Goal: Entertainment & Leisure: Consume media (video, audio)

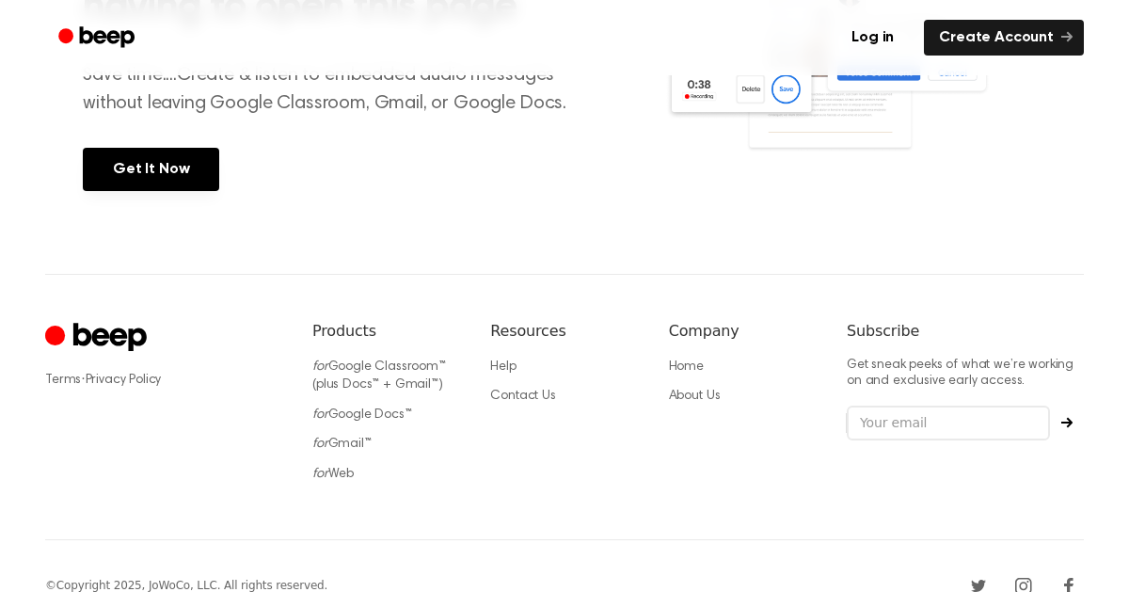
scroll to position [70, 0]
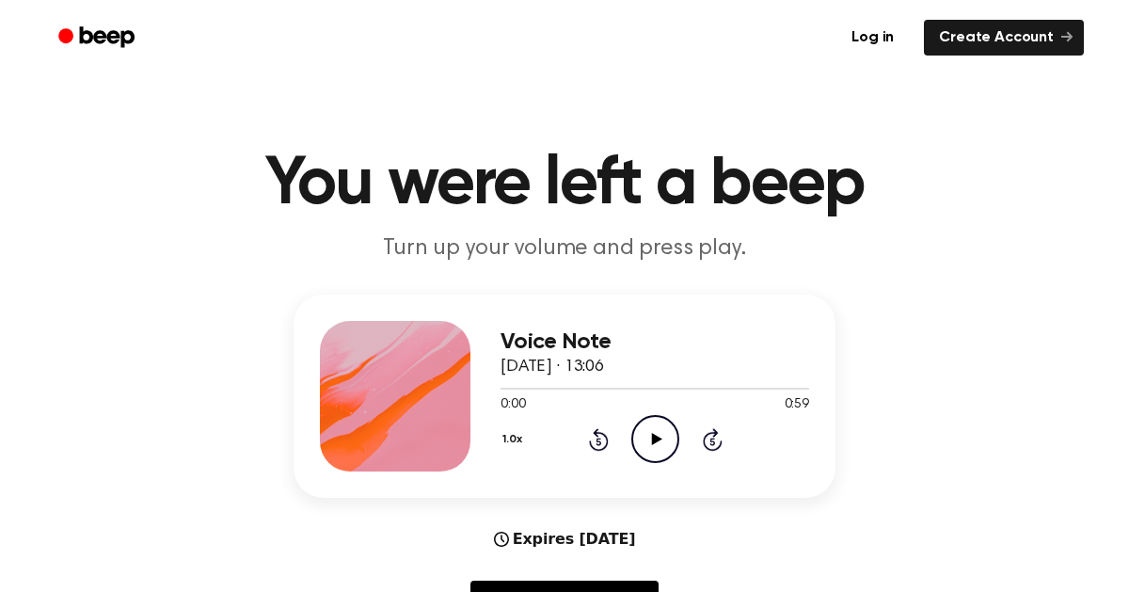
click at [661, 436] on icon "Play Audio" at bounding box center [655, 439] width 48 height 48
click at [644, 425] on icon "Play Audio" at bounding box center [655, 439] width 48 height 48
click at [583, 388] on span at bounding box center [582, 388] width 15 height 15
click at [582, 388] on span at bounding box center [576, 388] width 15 height 15
click at [523, 446] on button "1.0x" at bounding box center [514, 439] width 28 height 32
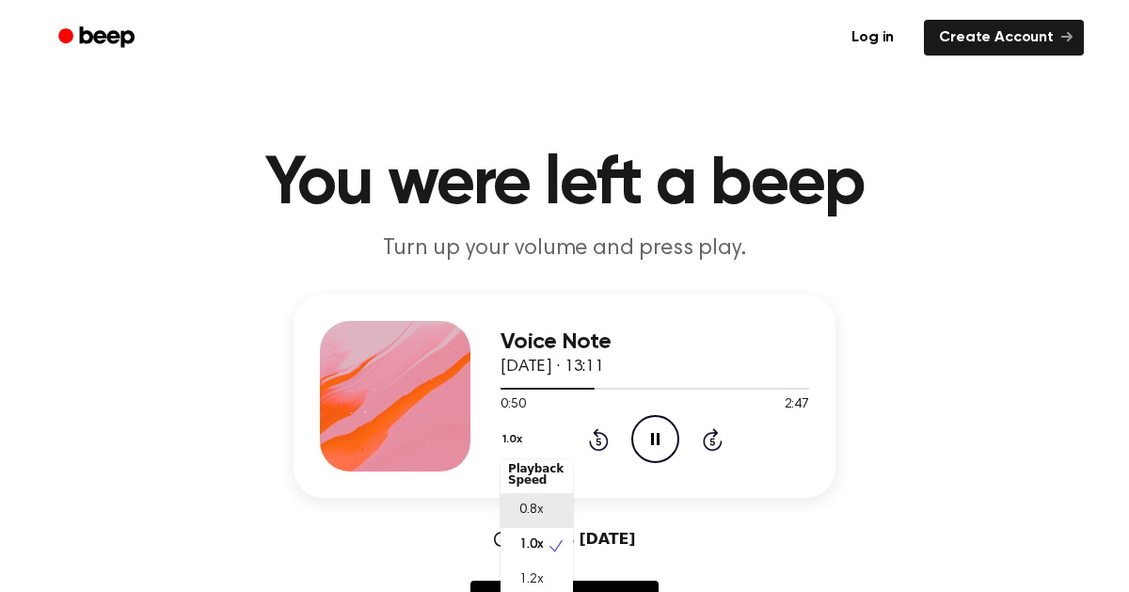
scroll to position [4, 0]
click at [520, 514] on span "0.8x" at bounding box center [531, 514] width 24 height 20
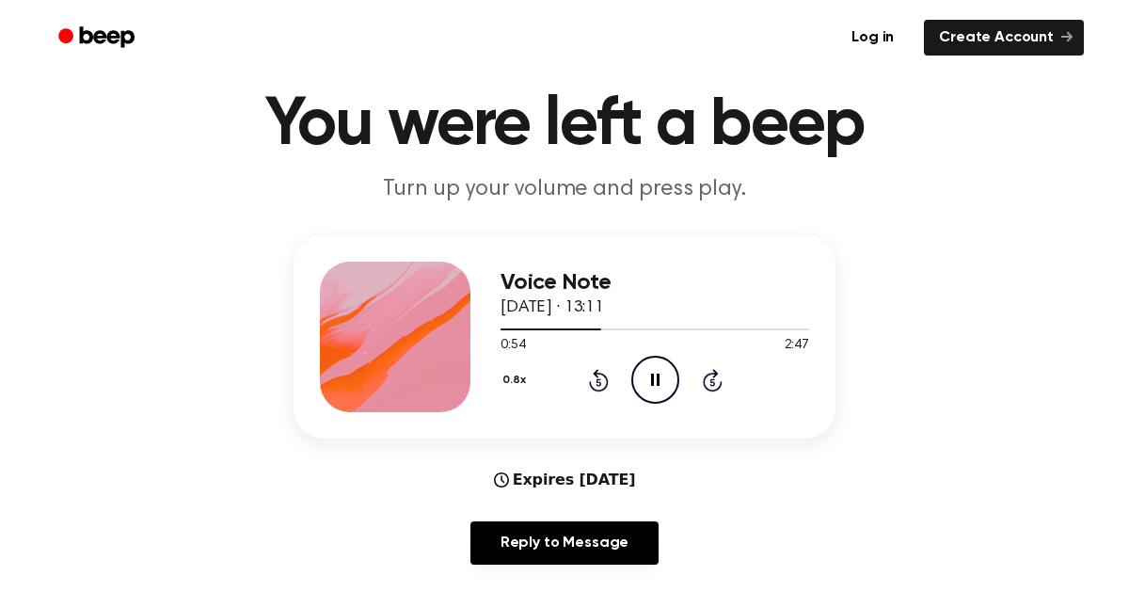
scroll to position [61, 0]
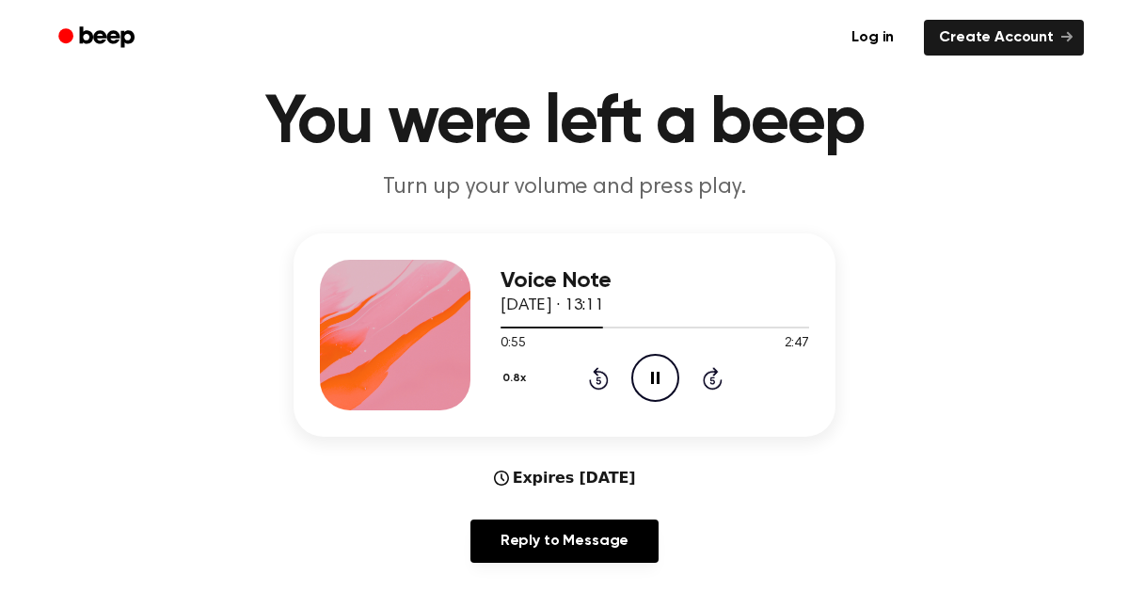
click at [509, 375] on button "0.8x" at bounding box center [516, 378] width 32 height 32
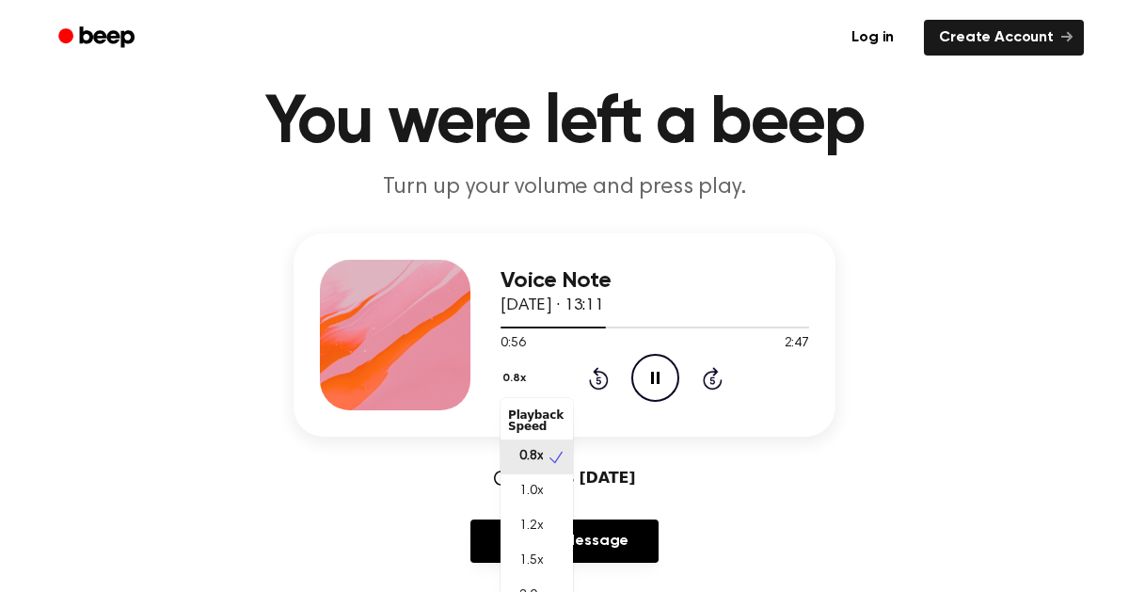
scroll to position [8, 0]
click at [526, 588] on span "2.0x" at bounding box center [531, 588] width 24 height 20
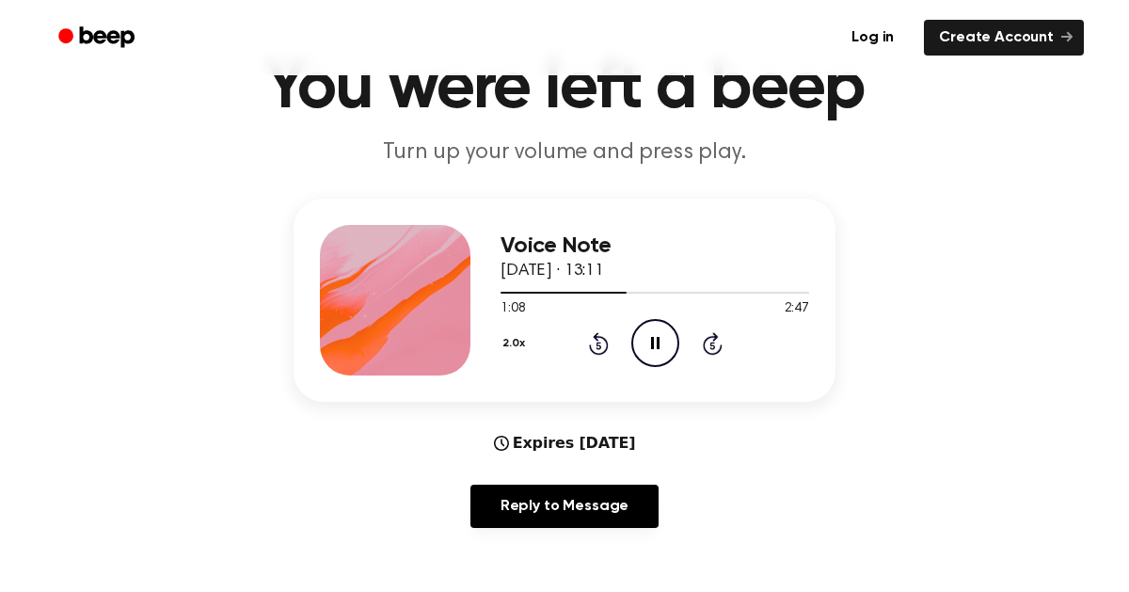
scroll to position [95, 0]
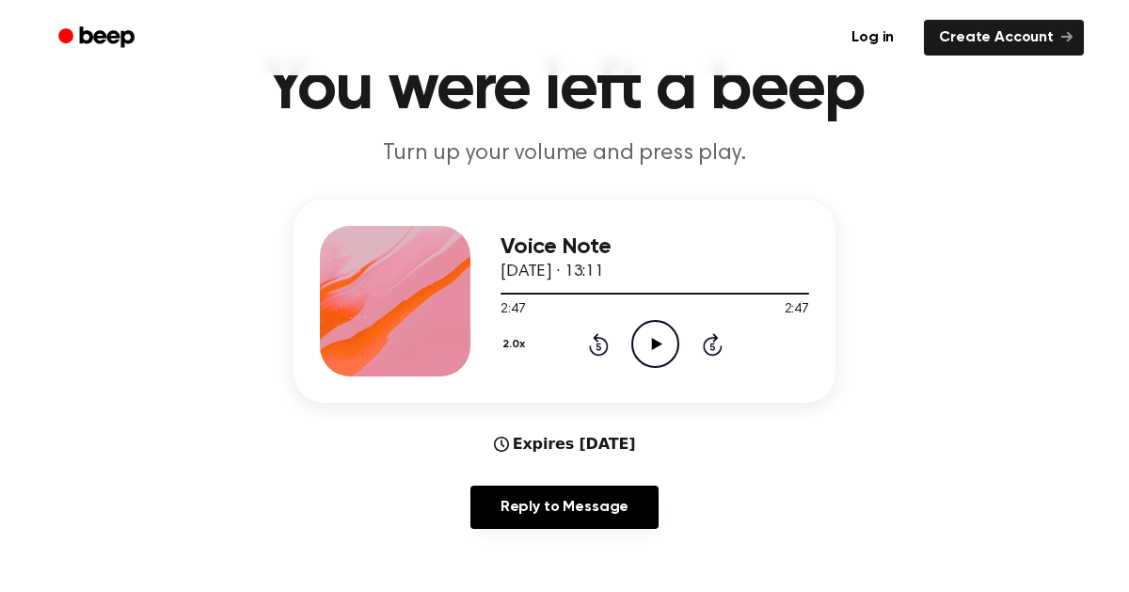
click at [510, 345] on button "2.0x" at bounding box center [515, 344] width 31 height 32
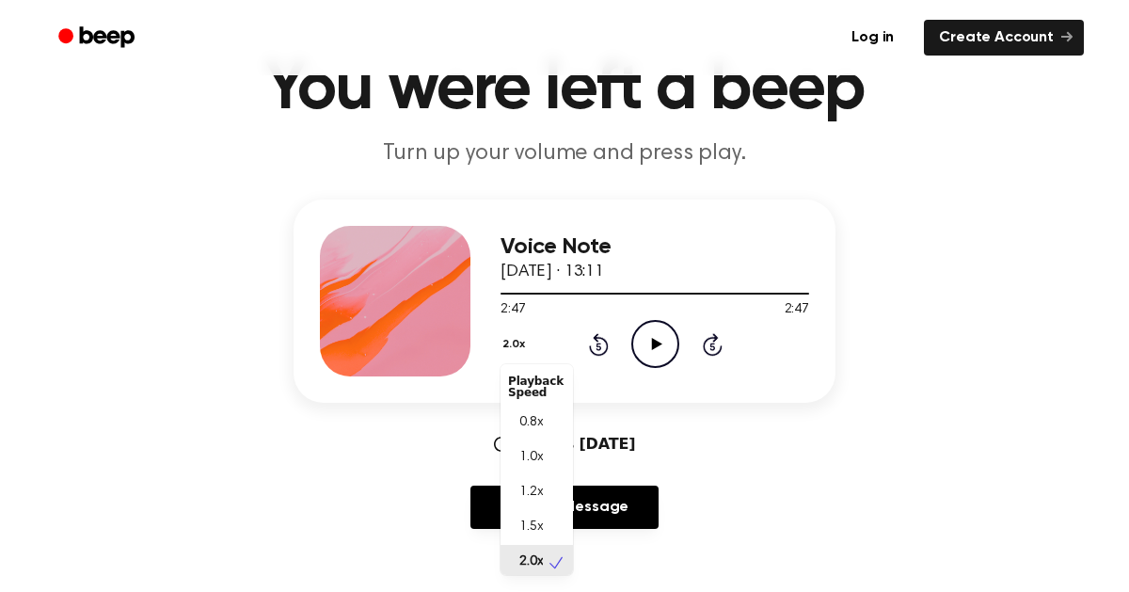
scroll to position [5, 0]
click at [652, 340] on div "2.0x Playback Speed 0.8x 1.0x 1.2x 1.5x 2.0x Rewind 5 seconds Play Audio Skip 5…" at bounding box center [654, 344] width 309 height 48
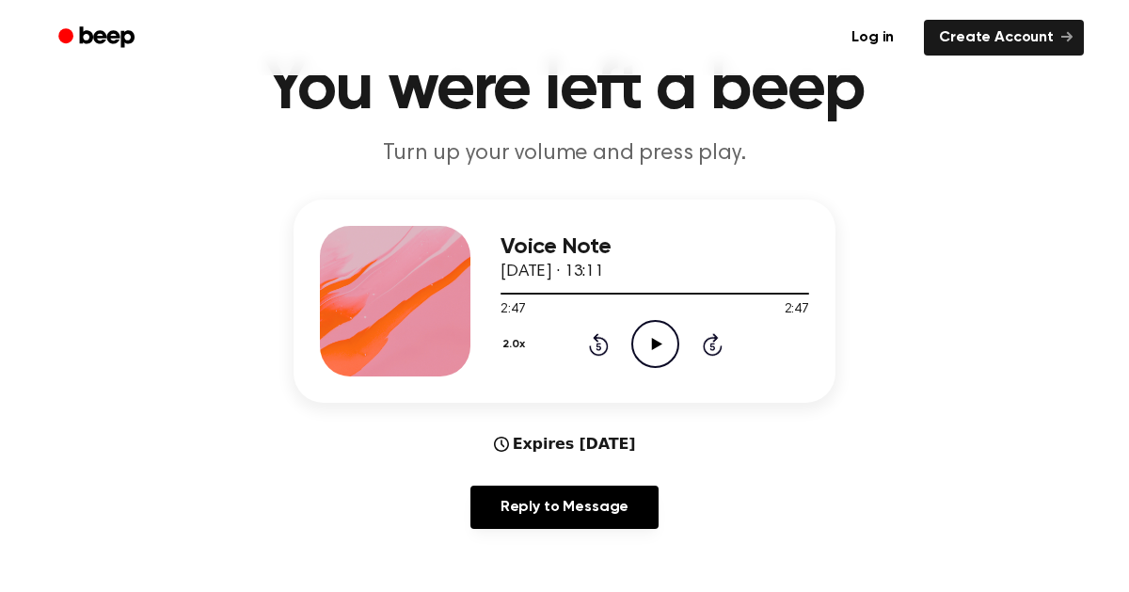
click at [652, 340] on icon at bounding box center [656, 344] width 10 height 12
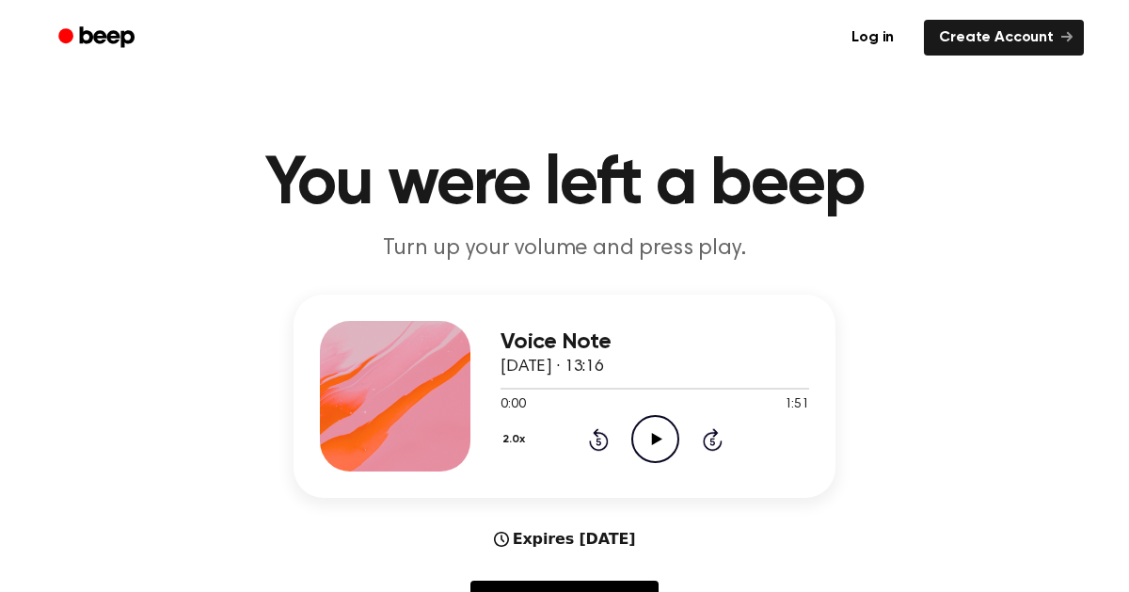
click at [647, 435] on icon "Play Audio" at bounding box center [655, 439] width 48 height 48
click at [647, 435] on icon "Pause Audio" at bounding box center [655, 439] width 48 height 48
click at [647, 435] on icon "Play Audio" at bounding box center [655, 439] width 48 height 48
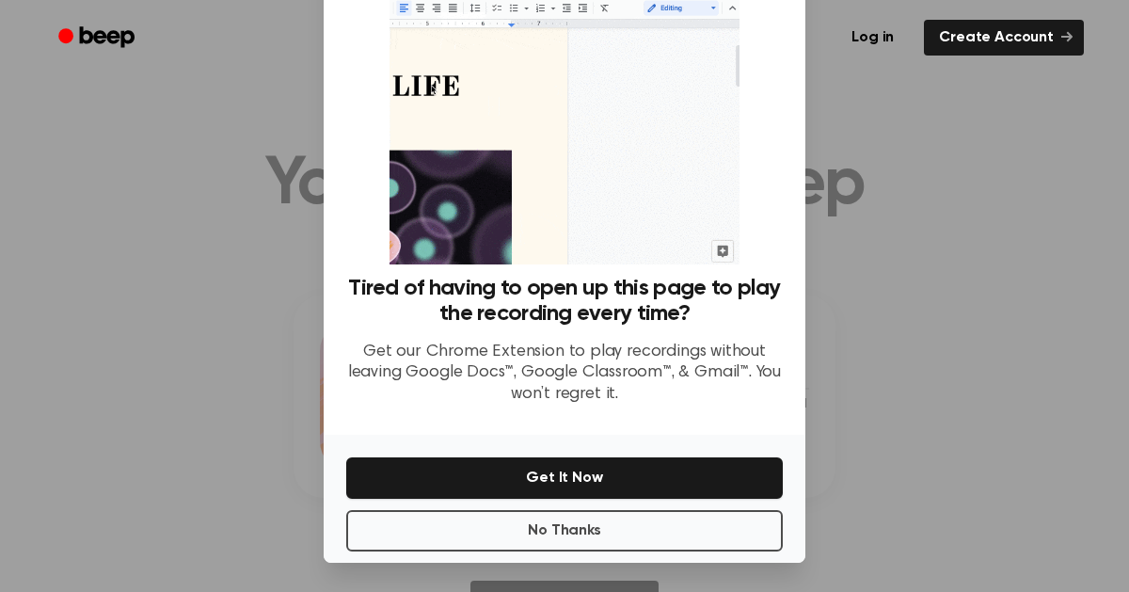
scroll to position [89, 0]
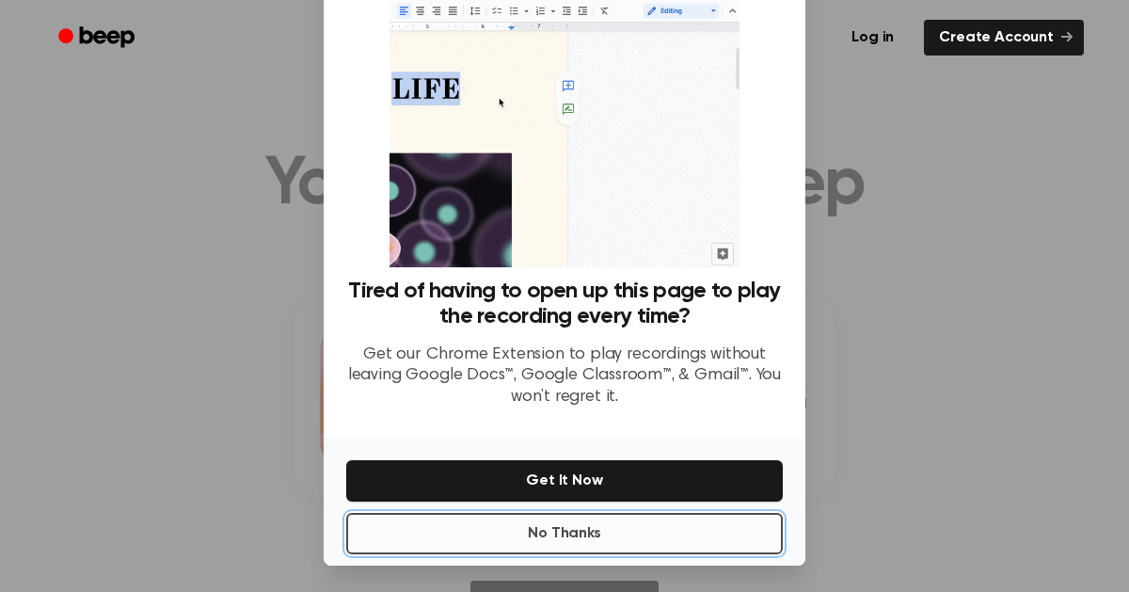
click at [532, 525] on button "No Thanks" at bounding box center [564, 533] width 436 height 41
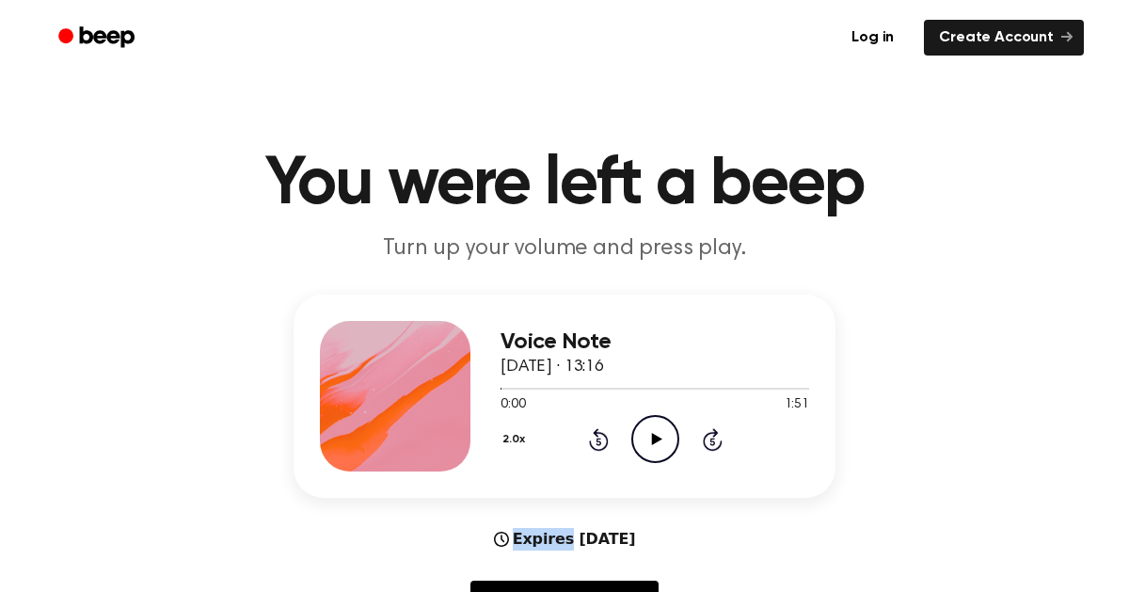
click at [651, 441] on icon at bounding box center [656, 439] width 10 height 12
click at [518, 436] on button "2.0x" at bounding box center [515, 439] width 31 height 32
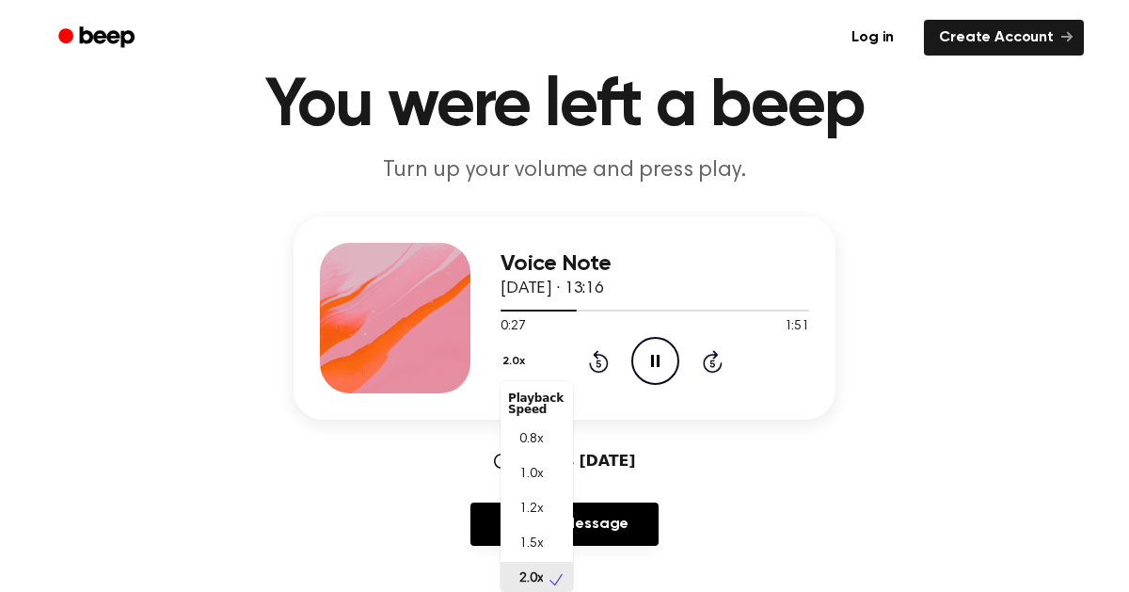
scroll to position [5, 0]
click at [521, 433] on span "0.8x" at bounding box center [531, 435] width 24 height 20
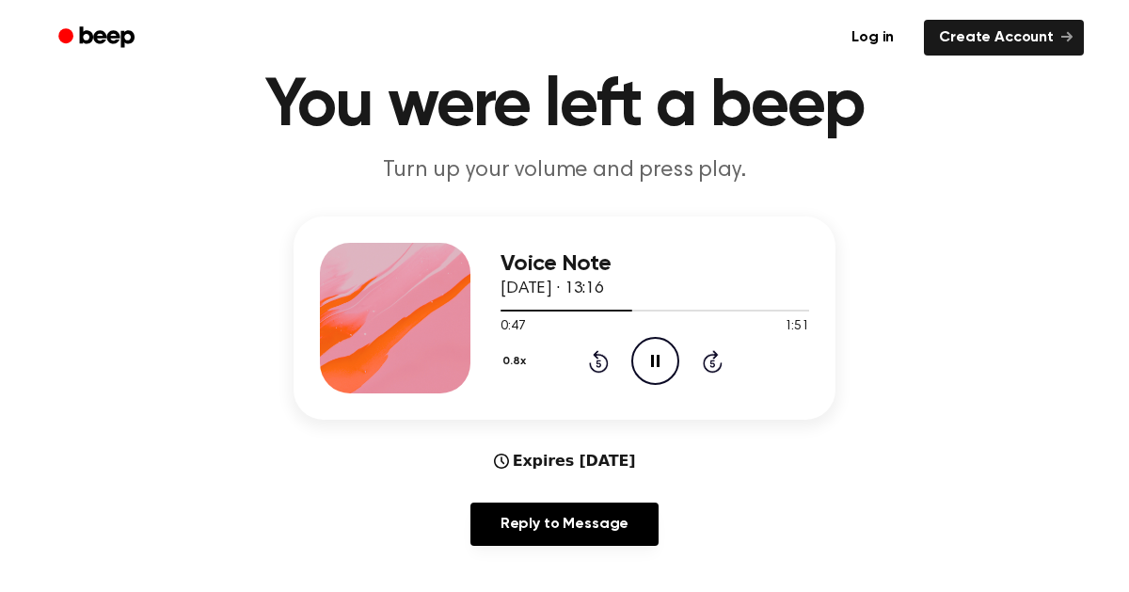
click at [652, 365] on icon at bounding box center [655, 361] width 8 height 12
click at [652, 365] on icon at bounding box center [656, 361] width 10 height 12
click at [649, 353] on icon "Pause Audio" at bounding box center [655, 361] width 48 height 48
click at [649, 353] on icon "Play Audio" at bounding box center [655, 361] width 48 height 48
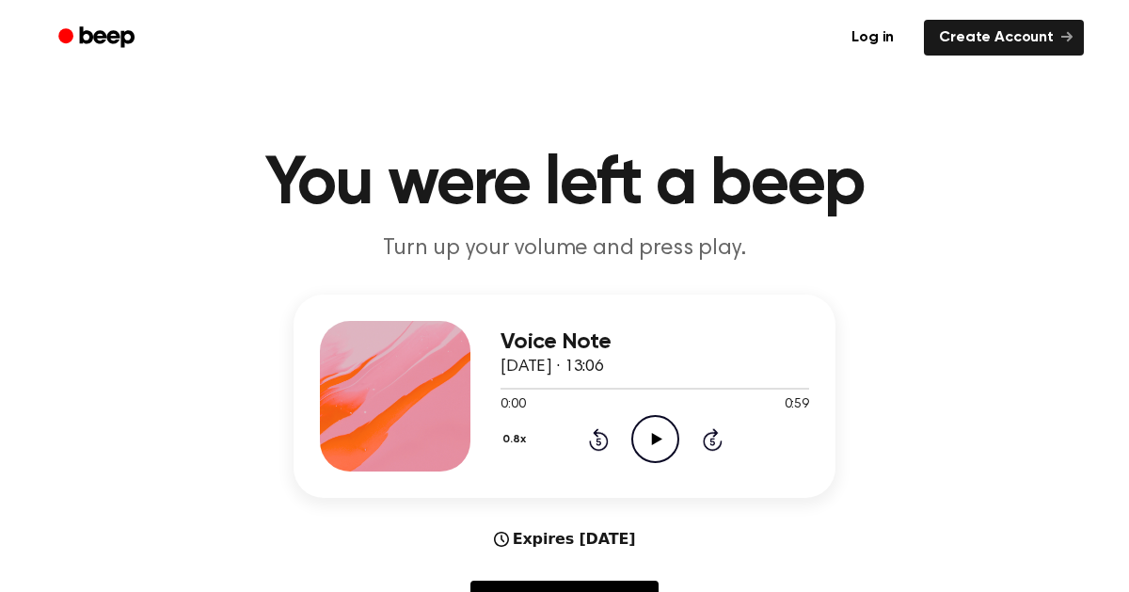
click at [644, 438] on icon "Play Audio" at bounding box center [655, 439] width 48 height 48
click at [650, 444] on icon "Play Audio" at bounding box center [655, 439] width 48 height 48
click at [658, 423] on icon "Play Audio" at bounding box center [655, 439] width 48 height 48
click at [658, 423] on icon "Pause Audio" at bounding box center [655, 439] width 48 height 48
click at [657, 447] on icon "Play Audio" at bounding box center [655, 439] width 48 height 48
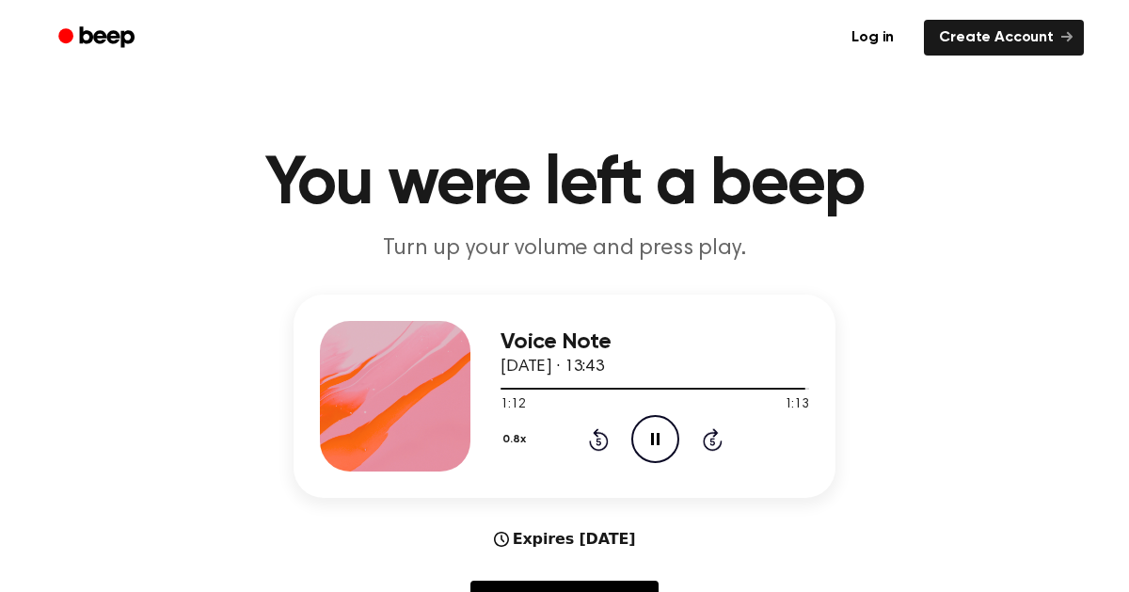
click at [657, 447] on icon "Pause Audio" at bounding box center [655, 439] width 48 height 48
click at [650, 420] on icon "Play Audio" at bounding box center [655, 439] width 48 height 48
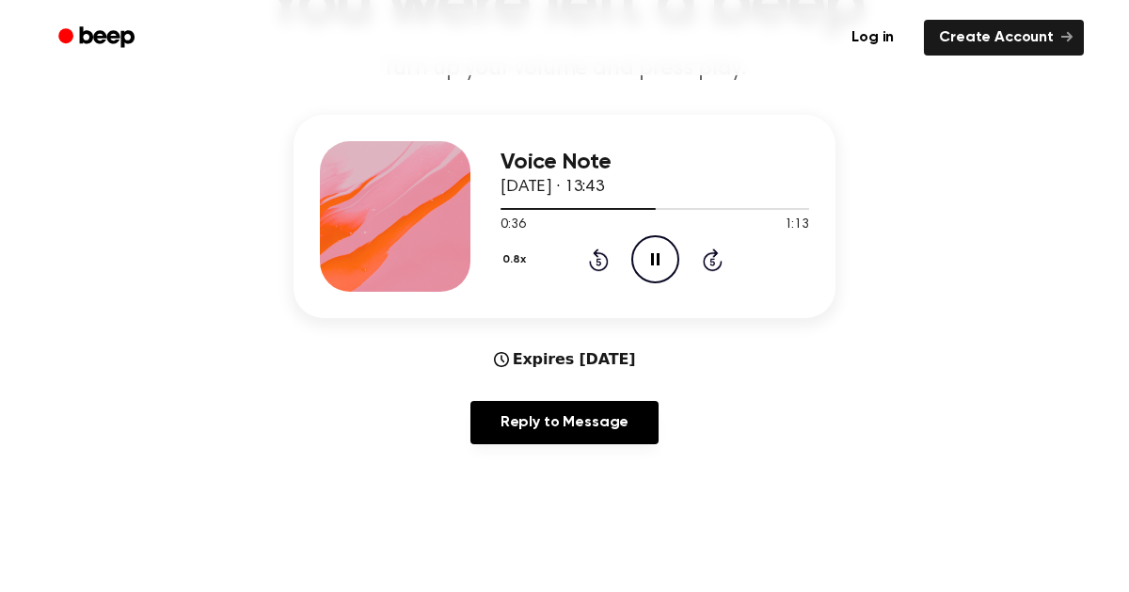
scroll to position [123, 0]
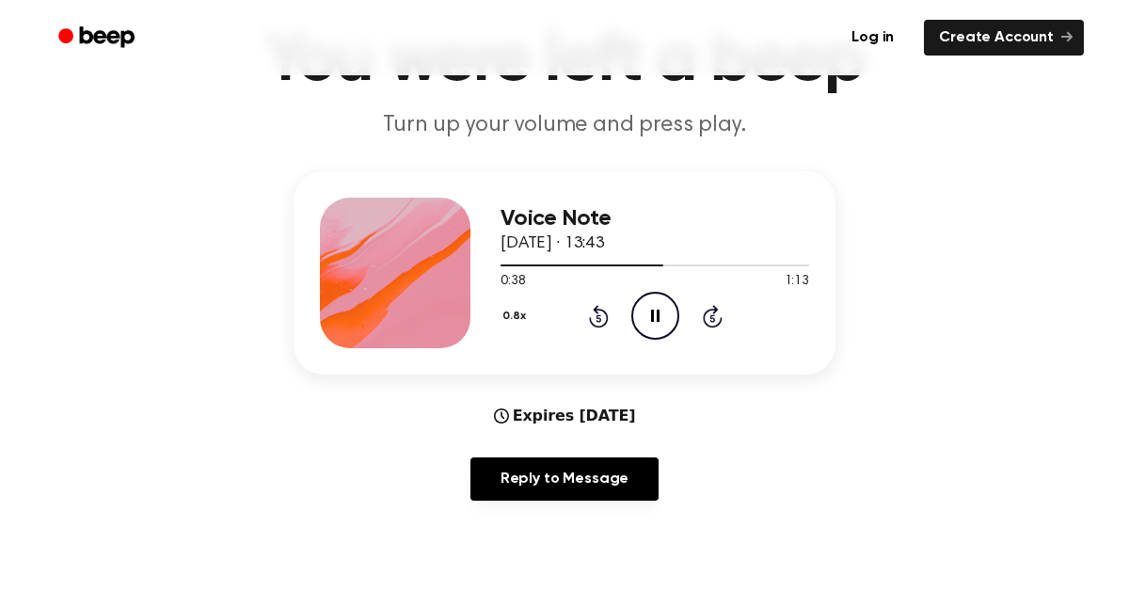
click at [634, 312] on icon "Pause Audio" at bounding box center [655, 316] width 48 height 48
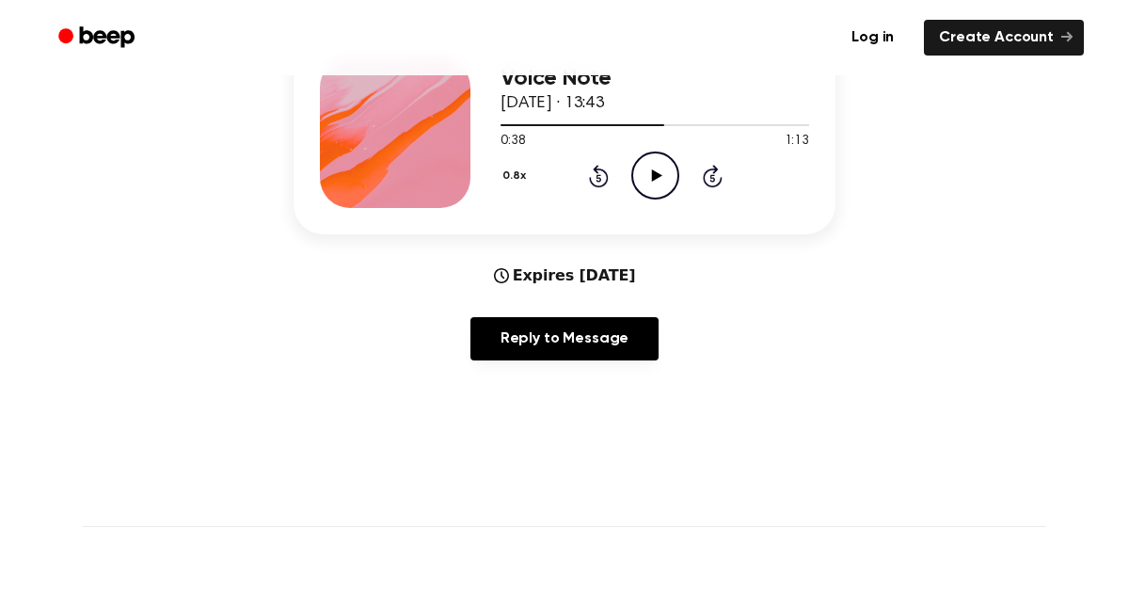
scroll to position [0, 0]
